Goal: Obtain resource: Obtain resource

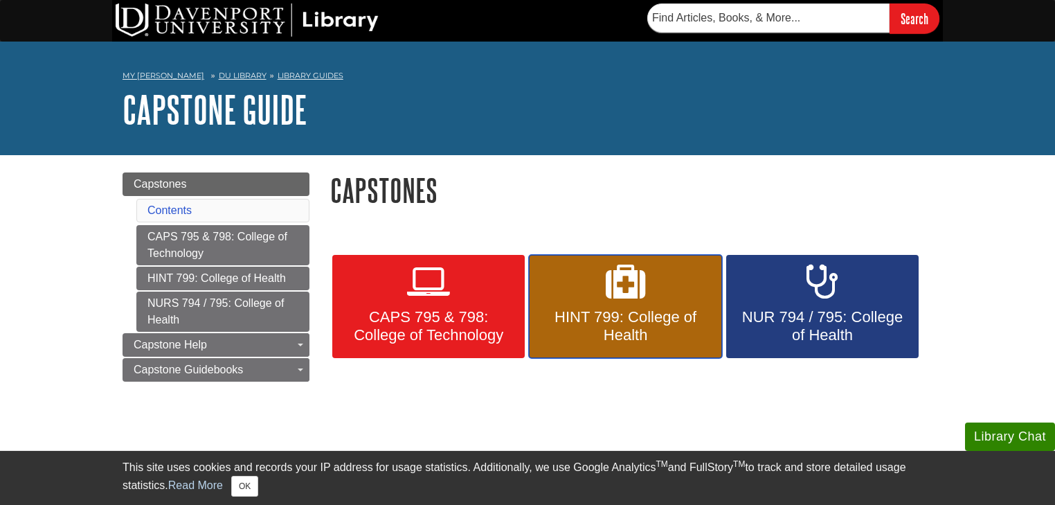
click at [615, 310] on span "HINT 799: College of Health" at bounding box center [625, 326] width 172 height 36
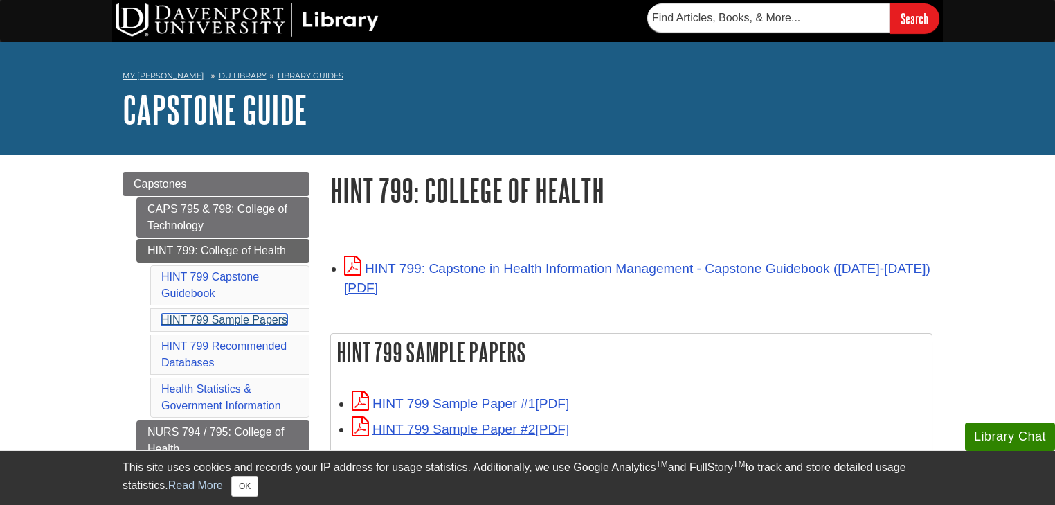
click at [277, 317] on link "HINT 799 Sample Papers" at bounding box center [224, 320] width 126 height 12
